Goal: Check status: Check status

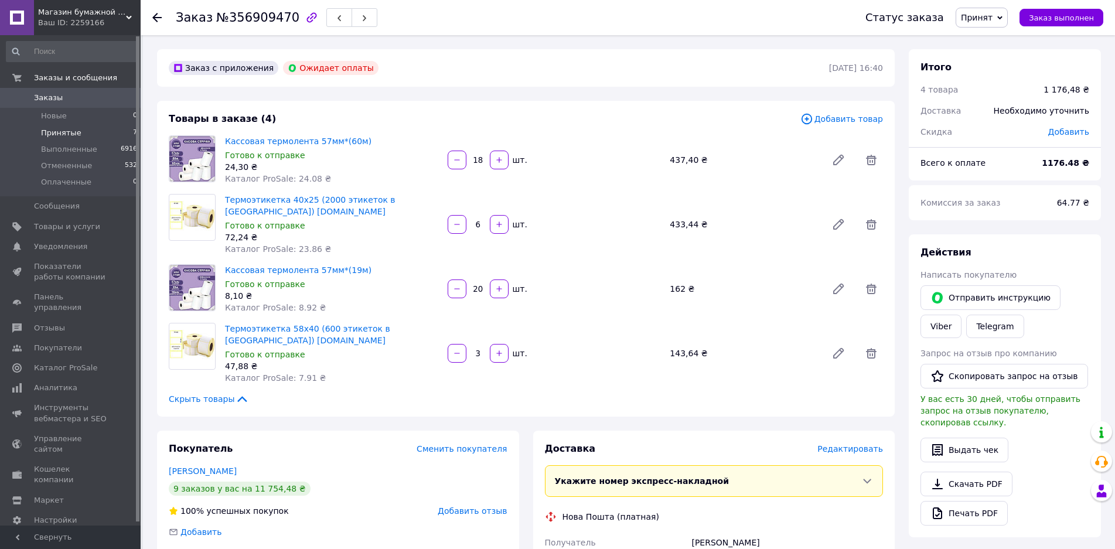
click at [65, 135] on span "Принятые" at bounding box center [61, 133] width 40 height 11
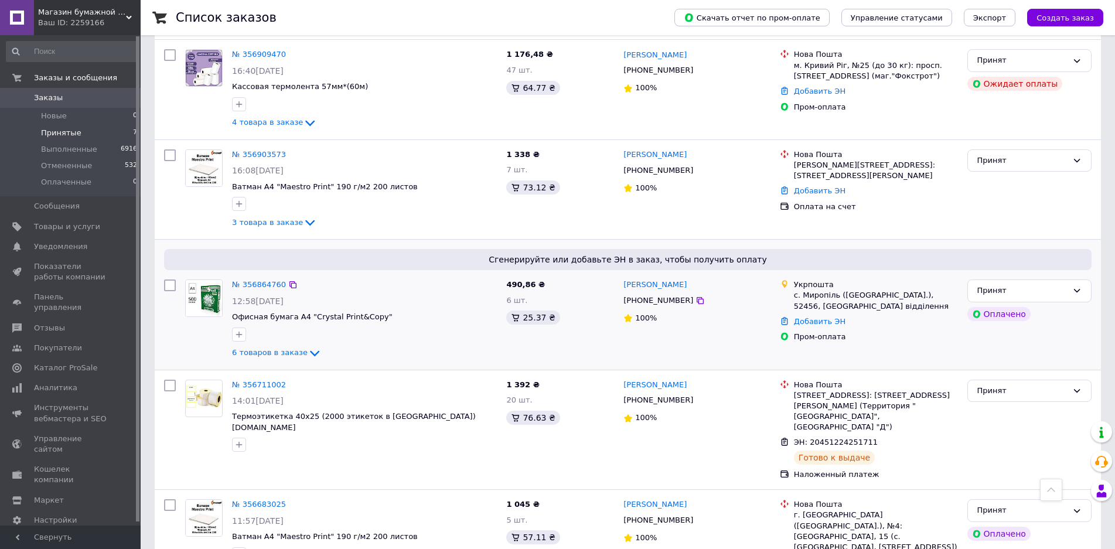
scroll to position [117, 0]
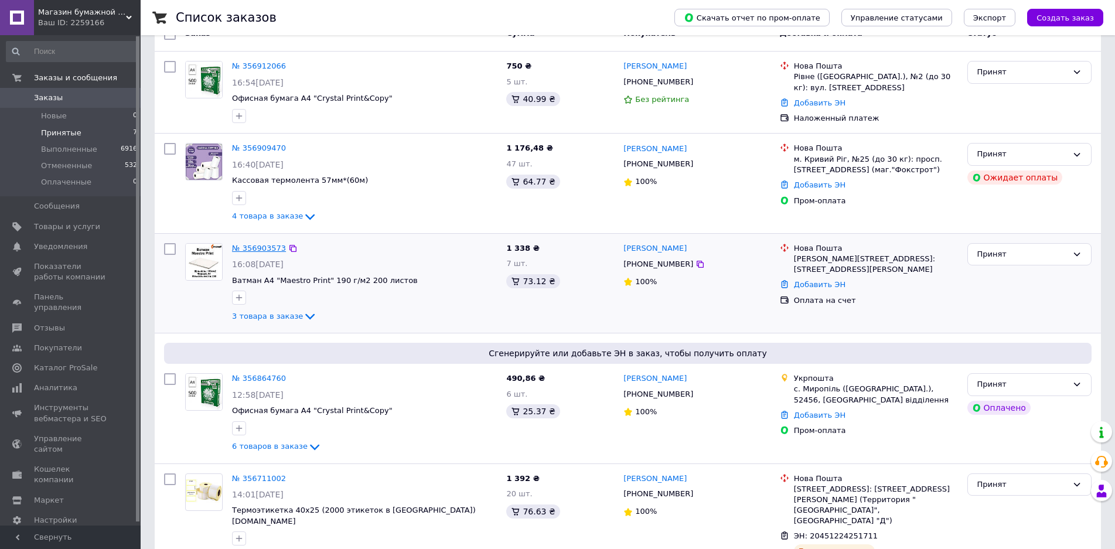
click at [261, 245] on link "№ 356903573" at bounding box center [259, 248] width 54 height 9
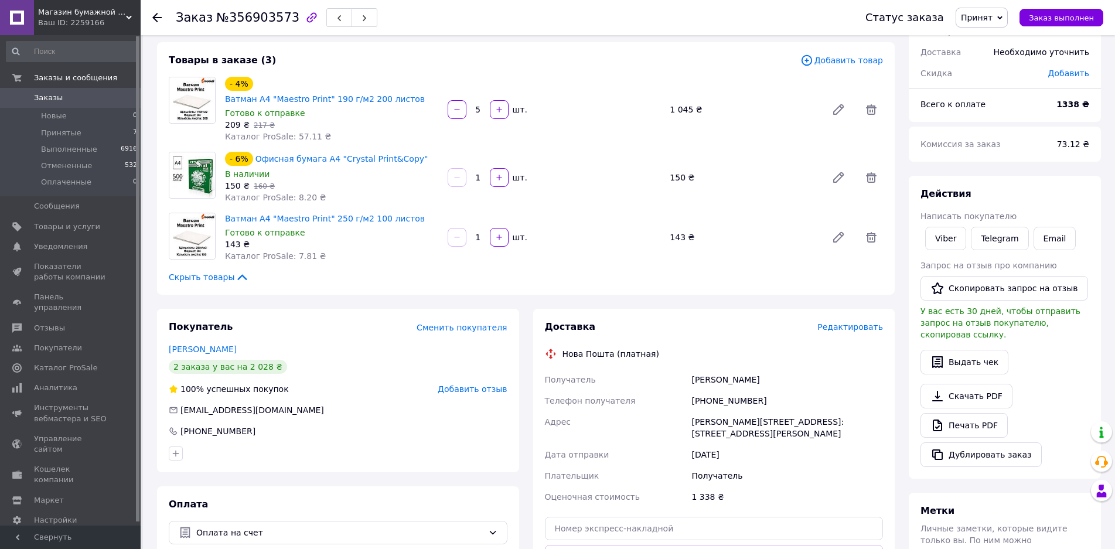
scroll to position [117, 0]
